Goal: Transaction & Acquisition: Purchase product/service

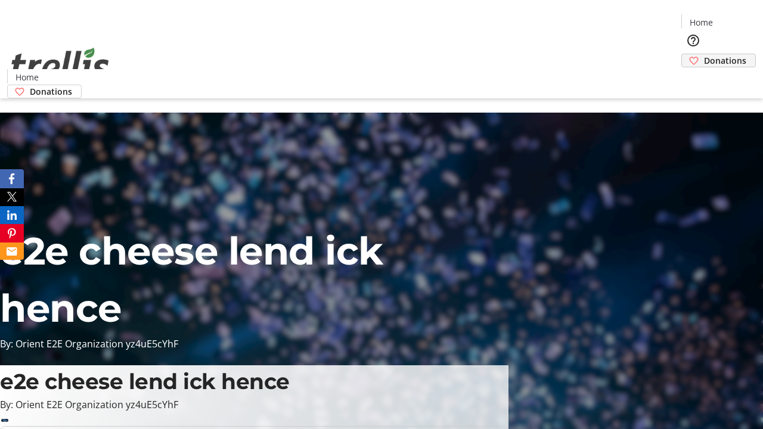
click at [704, 54] on span "Donations" at bounding box center [725, 60] width 42 height 13
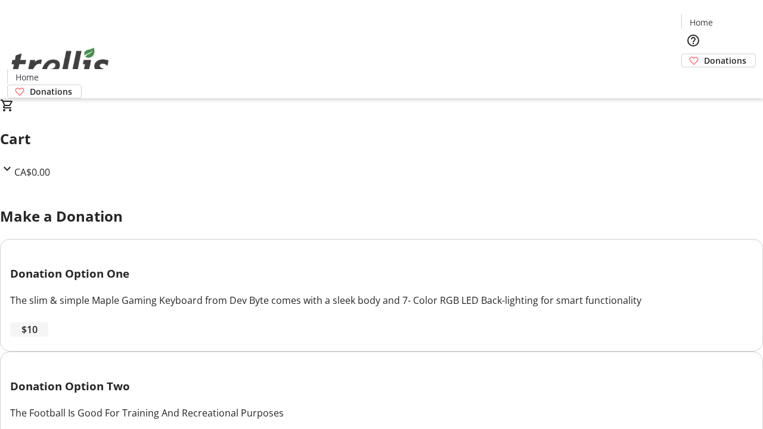
click at [38, 337] on span "$10" at bounding box center [29, 329] width 16 height 14
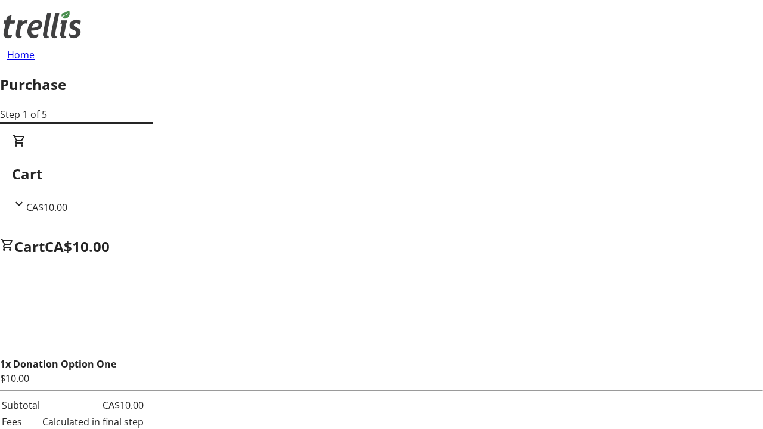
select select "CA"
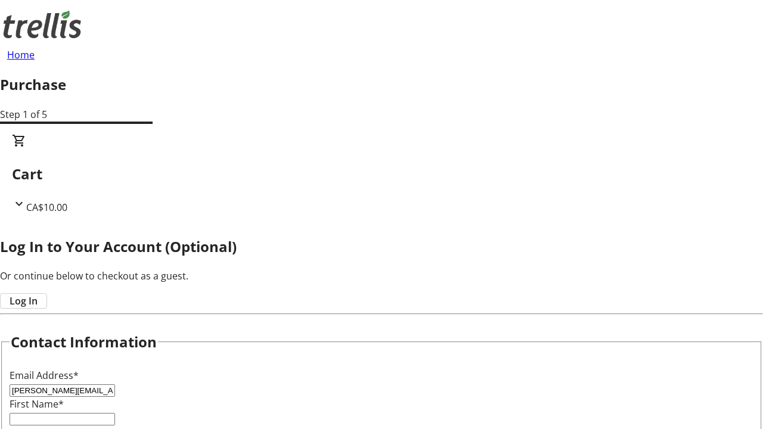
type input "[PERSON_NAME][EMAIL_ADDRESS][DOMAIN_NAME]"
type input "[PERSON_NAME]"
type input "[STREET_ADDRESS][PERSON_NAME]"
type input "Kelowna"
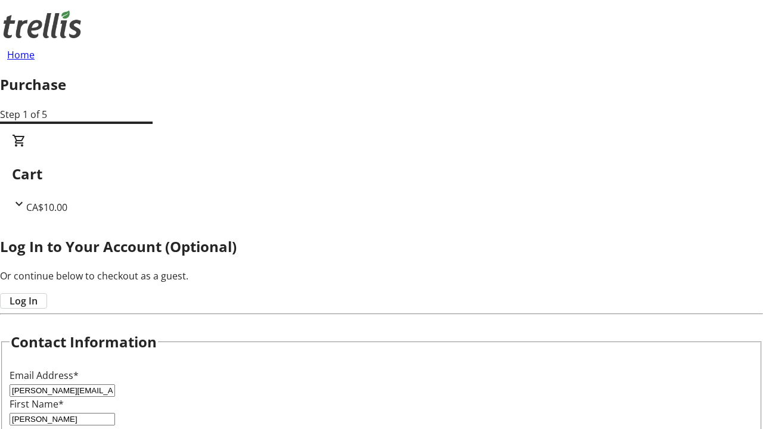
select select "BC"
type input "Kelowna"
type input "V1Y 0C2"
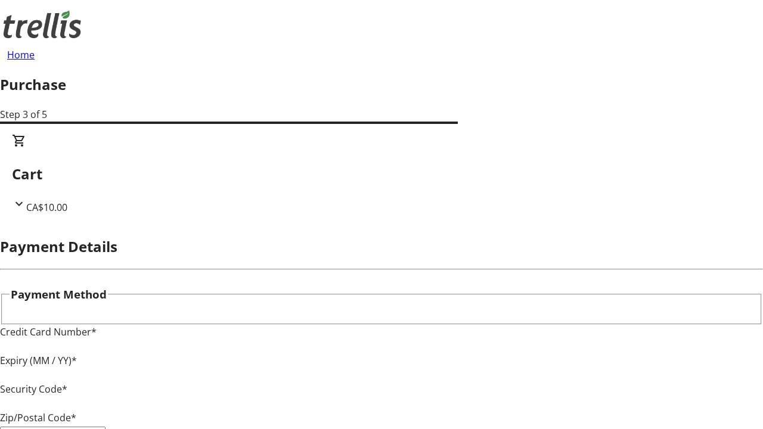
type input "V1Y 0C2"
